Goal: Find specific page/section: Find specific page/section

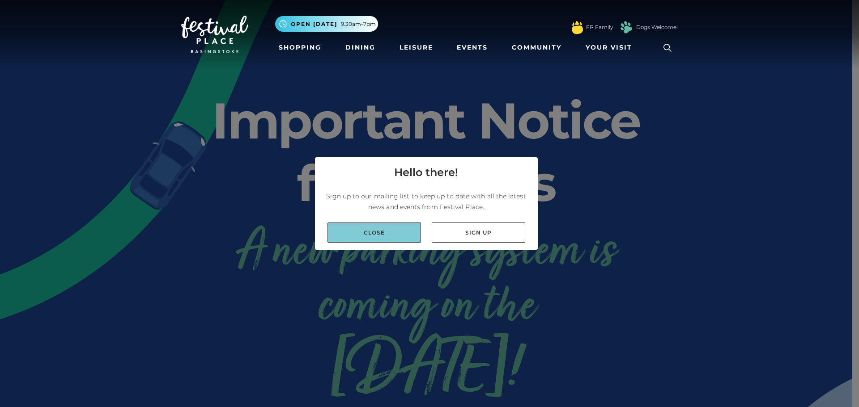
click at [390, 237] on link "Close" at bounding box center [373, 233] width 93 height 20
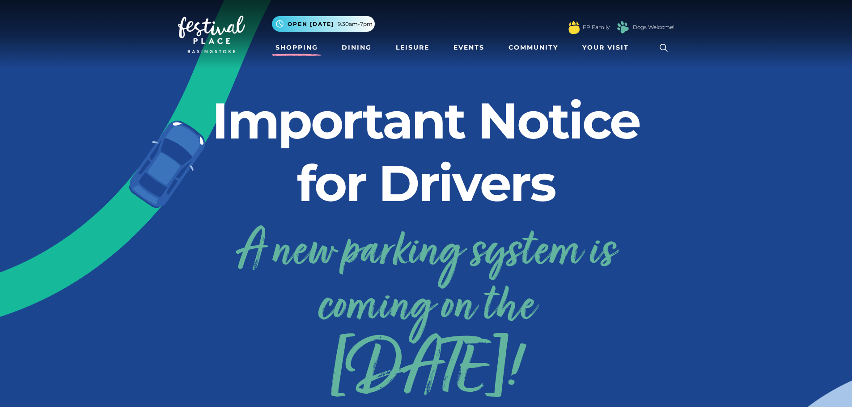
click at [302, 51] on link "Shopping" at bounding box center [297, 47] width 50 height 17
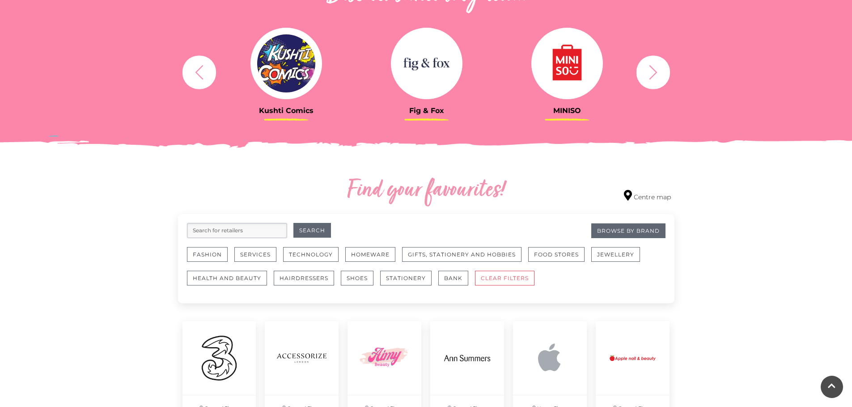
scroll to position [447, 0]
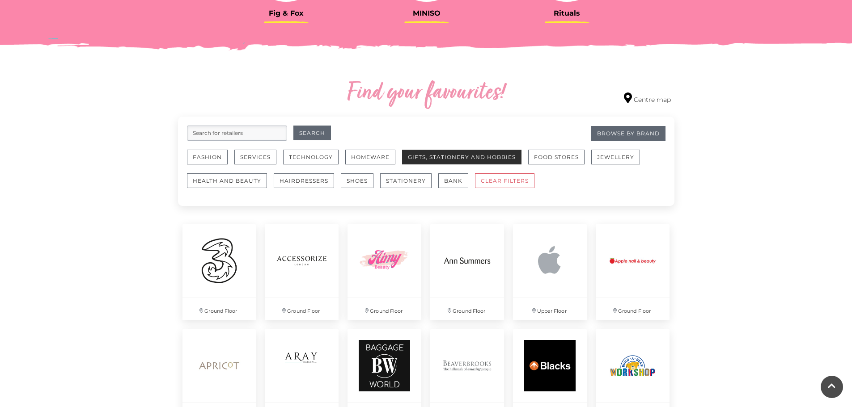
click at [422, 157] on button "Gifts, Stationery and Hobbies" at bounding box center [461, 157] width 119 height 15
